Goal: Navigation & Orientation: Find specific page/section

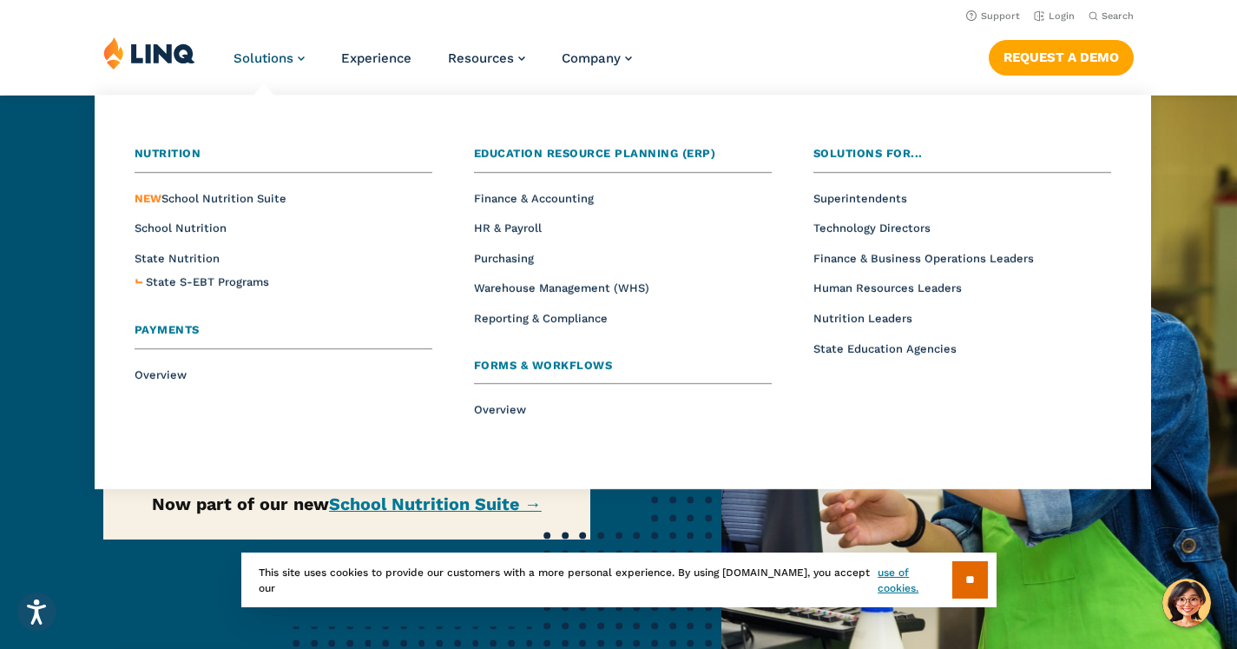
click at [279, 55] on span "Solutions" at bounding box center [264, 58] width 60 height 16
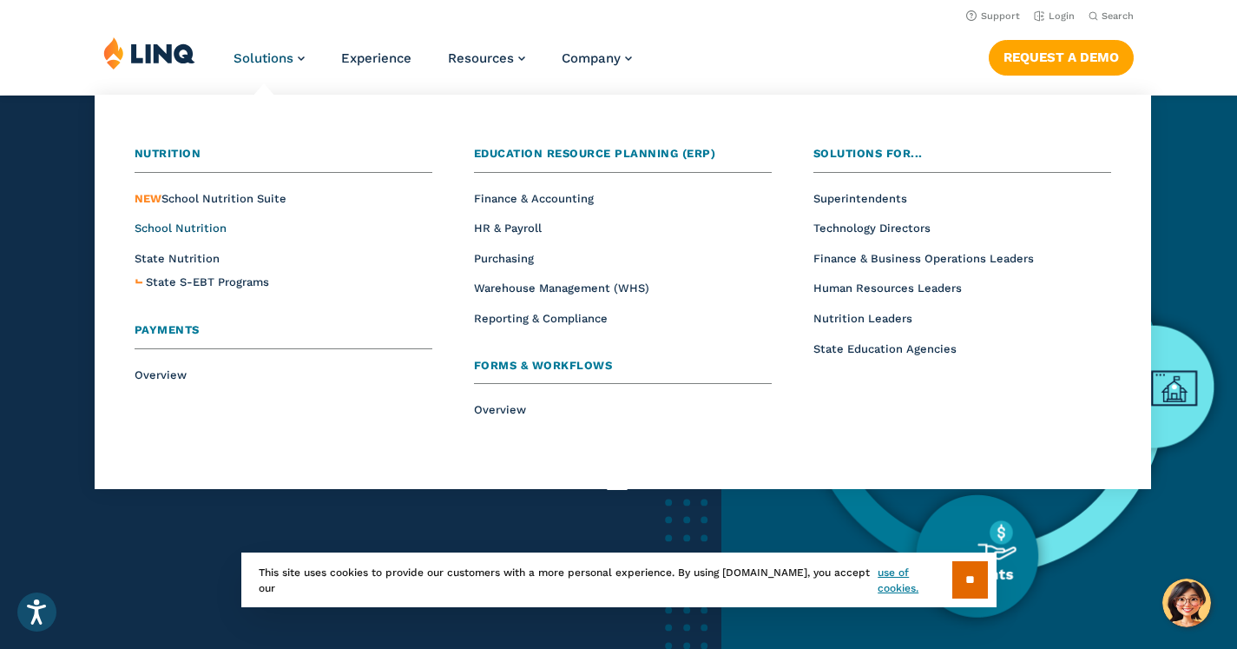
click at [212, 227] on span "School Nutrition" at bounding box center [181, 227] width 92 height 13
